Goal: Find specific page/section: Find specific page/section

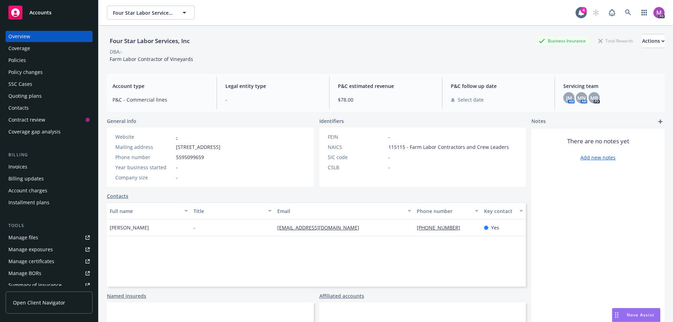
click at [24, 59] on div "Policies" at bounding box center [17, 60] width 18 height 11
